Goal: Navigation & Orientation: Find specific page/section

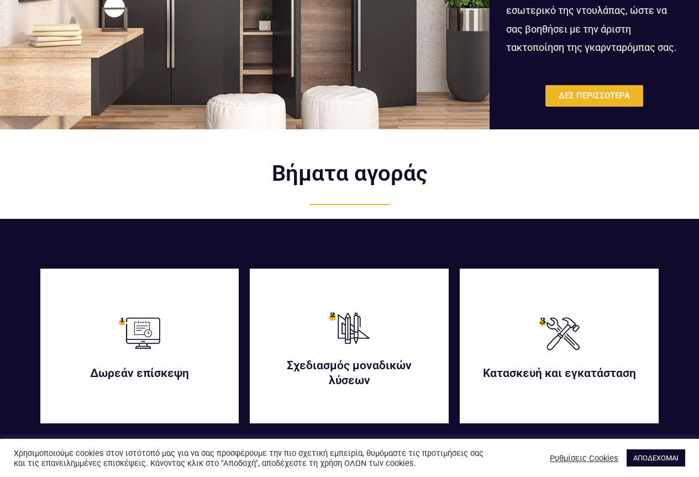
scroll to position [2543, 0]
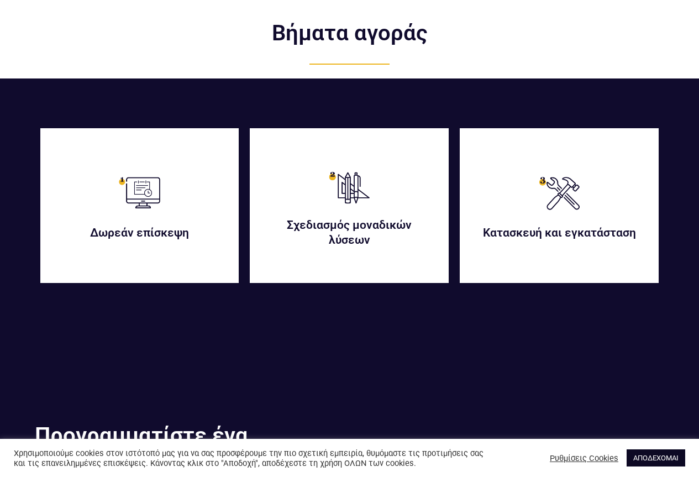
click at [648, 457] on link "ΑΠΟΔΕΧΟΜΑΙ" at bounding box center [656, 457] width 59 height 17
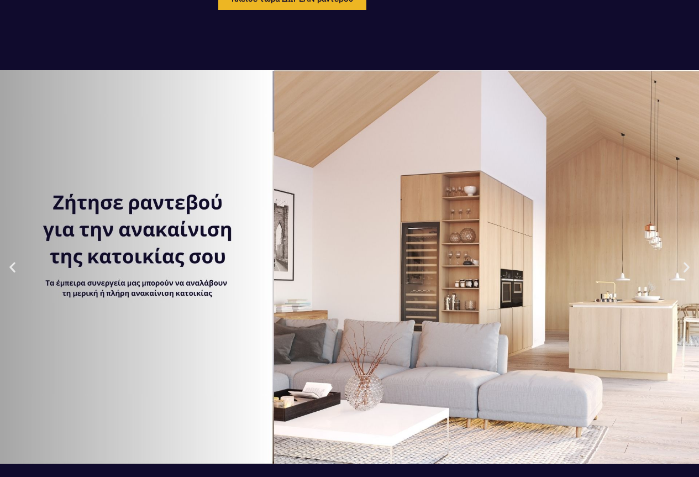
scroll to position [0, 0]
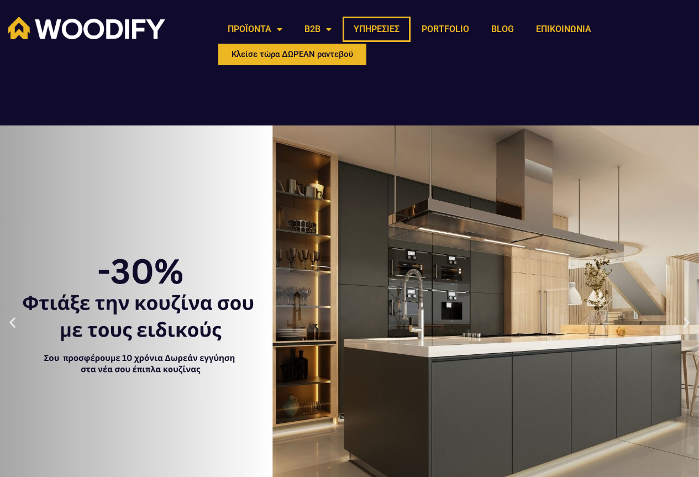
click at [383, 32] on link "ΥΠΗΡΕΣΙΕΣ" at bounding box center [377, 29] width 68 height 25
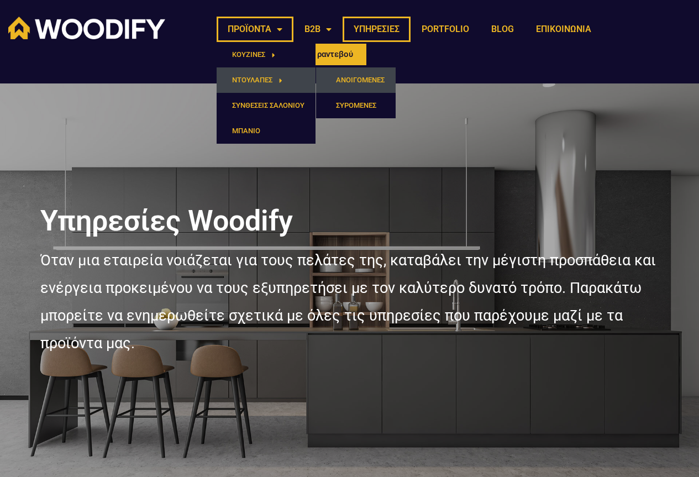
click at [357, 79] on link "ΑΝΟΙΓΟΜΕΝΕΣ" at bounding box center [356, 79] width 80 height 25
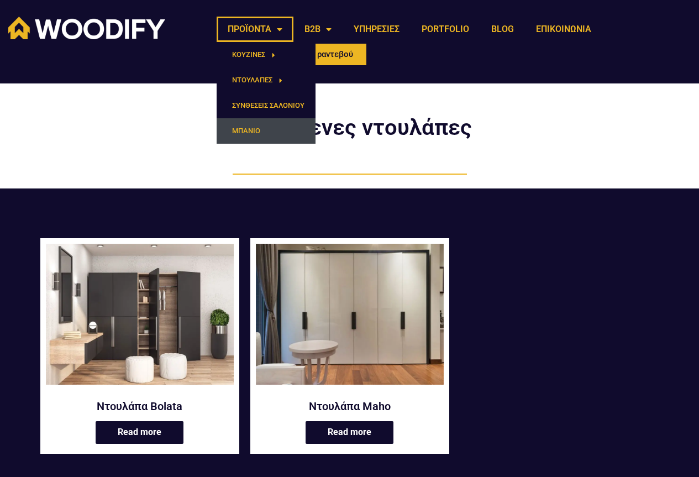
click at [248, 130] on link "ΜΠΑΝΙΟ" at bounding box center [266, 130] width 99 height 25
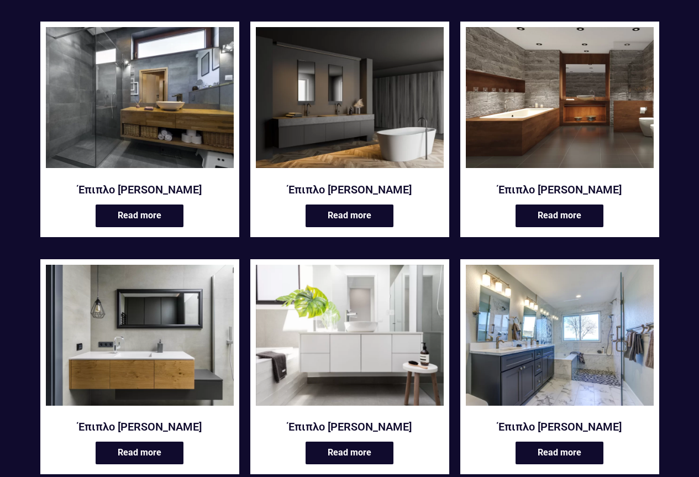
scroll to position [166, 0]
